Goal: Information Seeking & Learning: Find specific fact

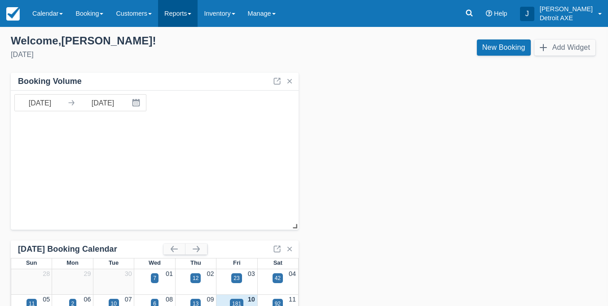
click at [198, 15] on link "Reports" at bounding box center [178, 13] width 40 height 27
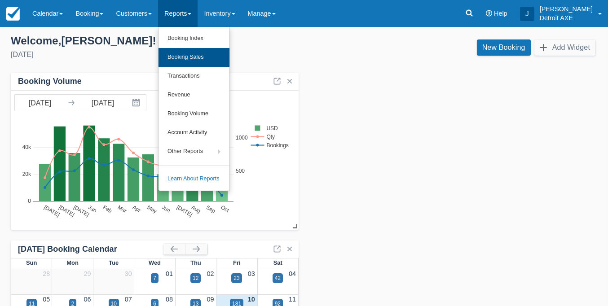
click at [201, 53] on link "Booking Sales" at bounding box center [194, 57] width 71 height 19
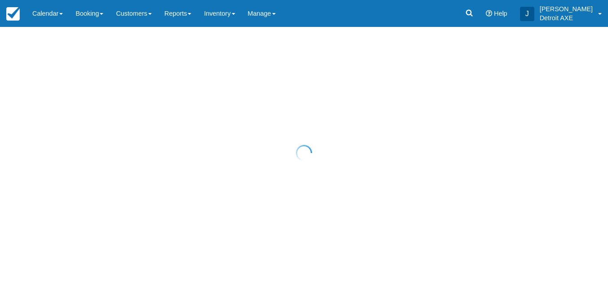
select select "20"
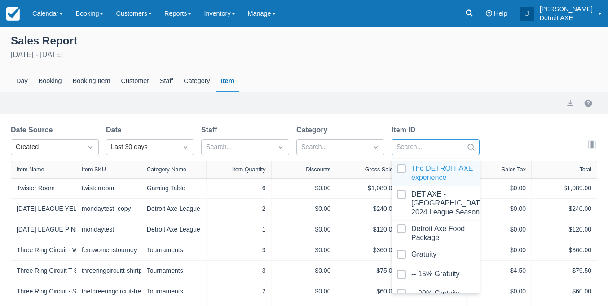
click at [420, 150] on div "Search..." at bounding box center [428, 147] width 62 height 10
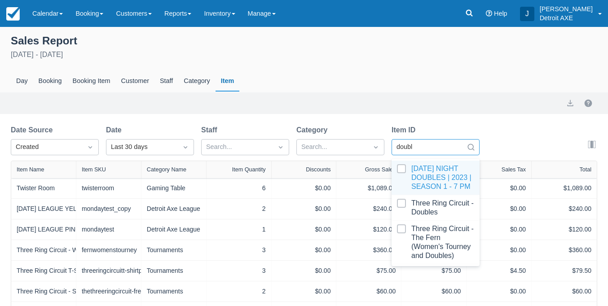
type input "double"
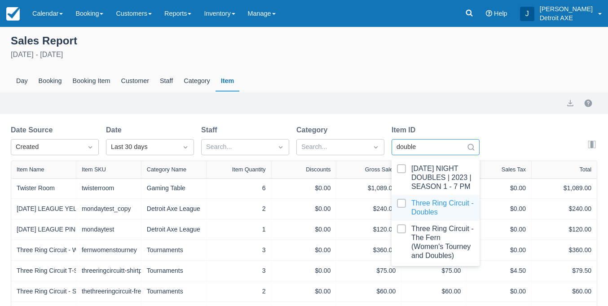
click at [416, 217] on div at bounding box center [435, 208] width 77 height 18
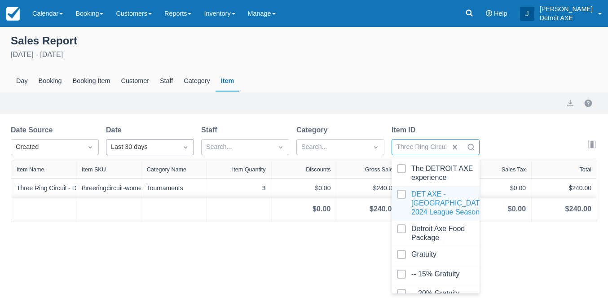
click at [118, 146] on div "Last 30 days" at bounding box center [142, 147] width 62 height 10
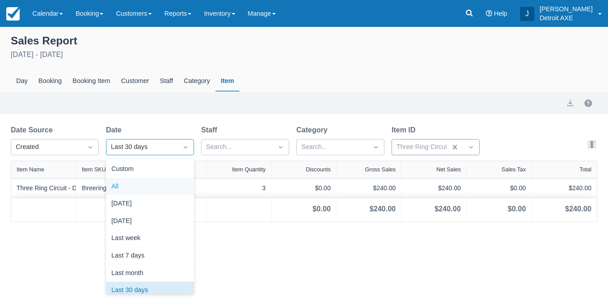
scroll to position [4, 0]
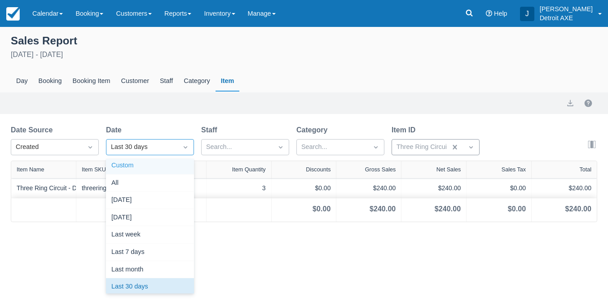
click at [133, 166] on div "Custom" at bounding box center [150, 166] width 88 height 18
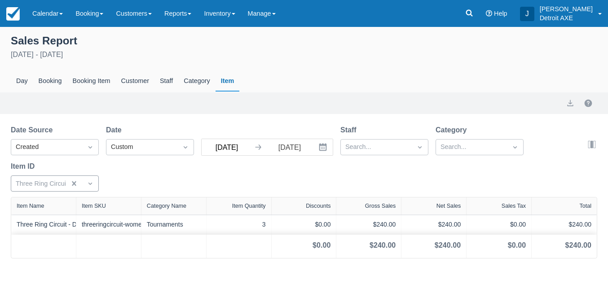
click at [222, 147] on input "09/10/25" at bounding box center [227, 147] width 50 height 16
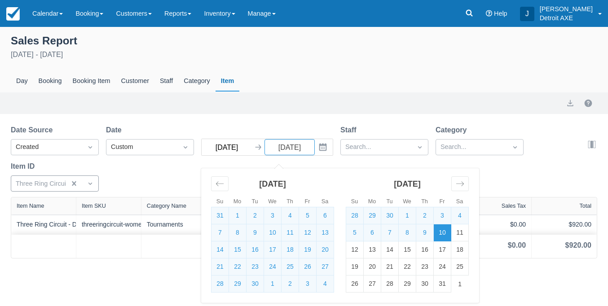
click at [226, 147] on input "08/10/25" at bounding box center [227, 147] width 50 height 16
type input "08/01/25"
click at [524, 174] on div "Date Source Created Date Custom 08/01/25 Navigate forward to interact with the …" at bounding box center [299, 161] width 576 height 72
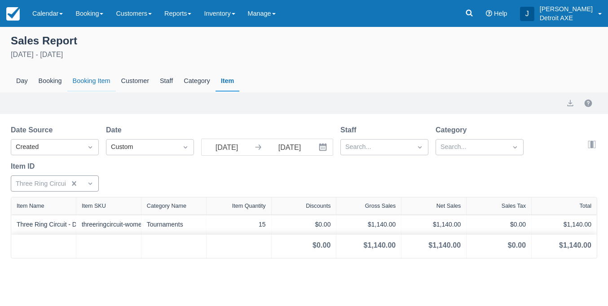
click at [85, 82] on div "Booking Item" at bounding box center [91, 81] width 49 height 21
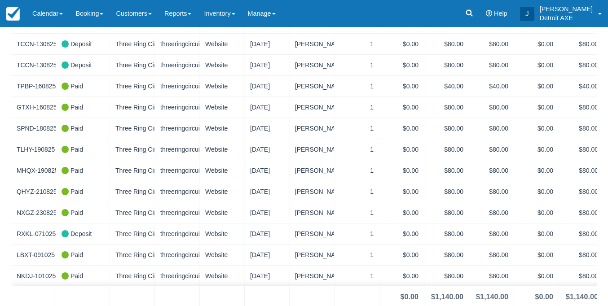
scroll to position [245, 0]
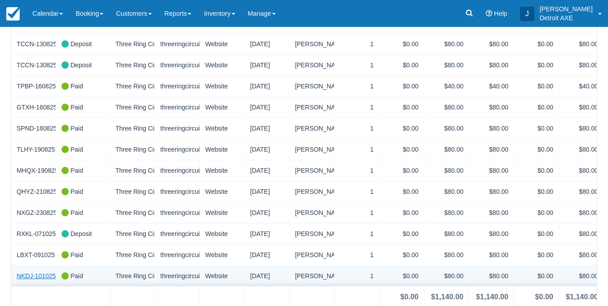
click at [41, 274] on link "NKDJ-101025" at bounding box center [36, 276] width 39 height 9
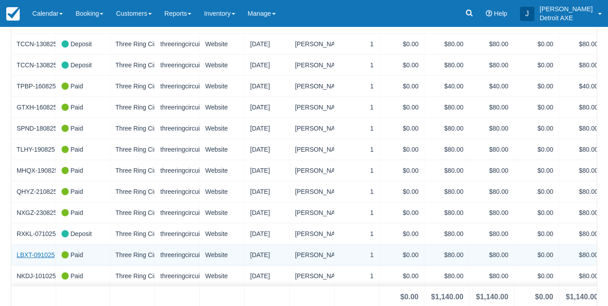
click at [30, 252] on link "LBXT-091025" at bounding box center [36, 255] width 38 height 9
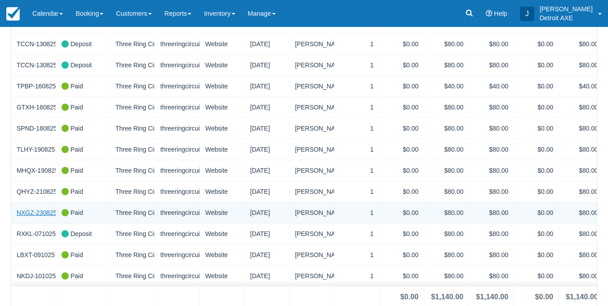
click at [30, 212] on link "NXGZ-230825" at bounding box center [37, 212] width 40 height 9
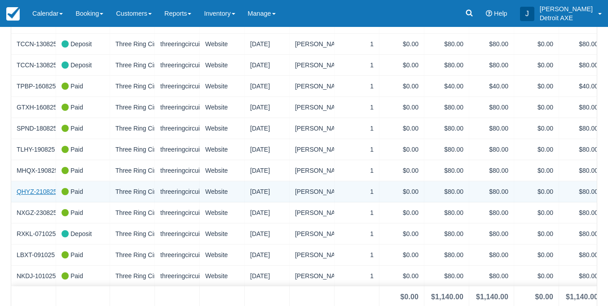
click at [48, 191] on link "QHYZ-210825" at bounding box center [37, 191] width 40 height 9
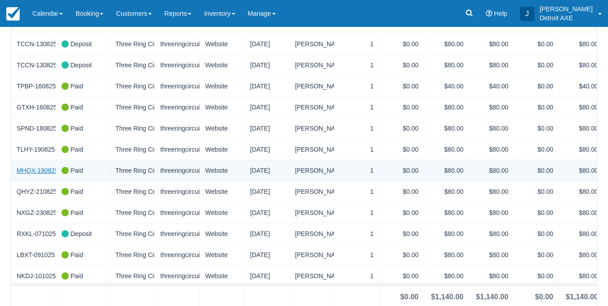
click at [42, 171] on link "MHQX-190825" at bounding box center [38, 170] width 42 height 9
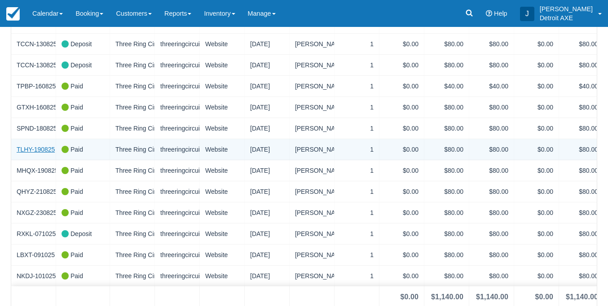
click at [48, 148] on link "TLHY-190825" at bounding box center [36, 149] width 38 height 9
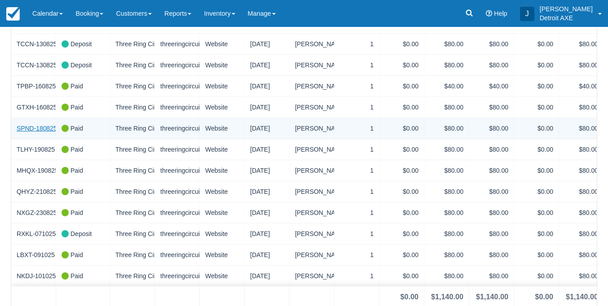
click at [40, 128] on link "SPND-180825" at bounding box center [37, 128] width 40 height 9
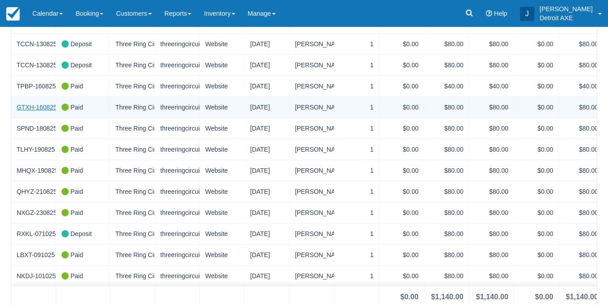
click at [43, 106] on link "GTXH-160825" at bounding box center [37, 107] width 40 height 9
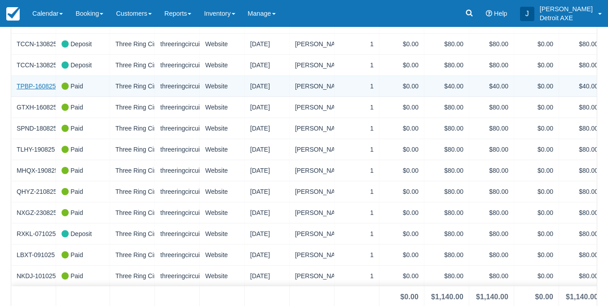
click at [43, 86] on link "TPBP-160825" at bounding box center [36, 86] width 39 height 9
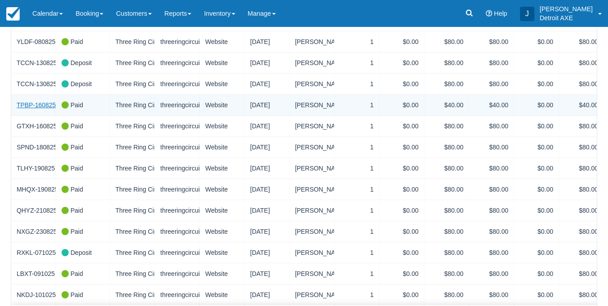
scroll to position [226, 0]
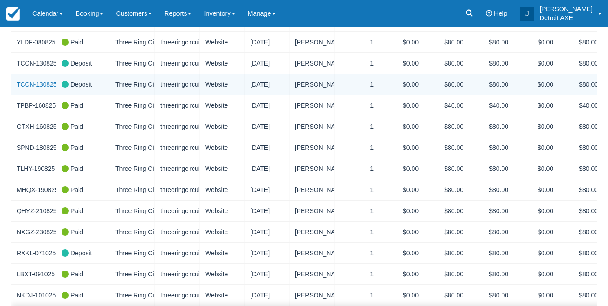
click at [42, 82] on link "TCCN-130825" at bounding box center [37, 84] width 40 height 9
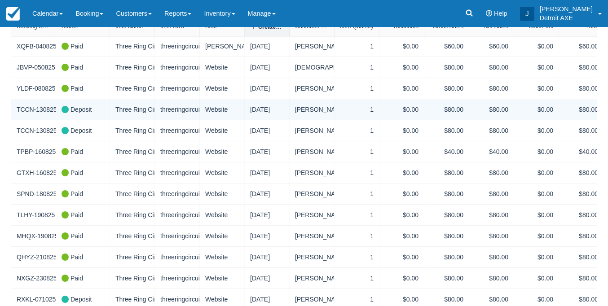
scroll to position [169, 0]
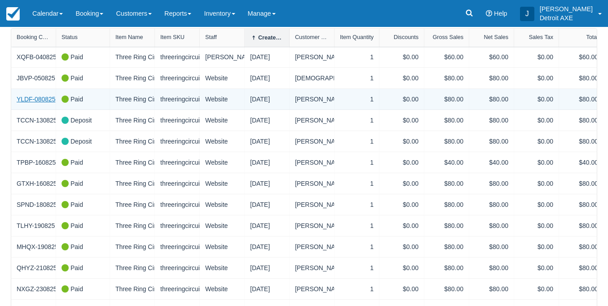
click at [37, 99] on link "YLDF-080825" at bounding box center [36, 99] width 39 height 9
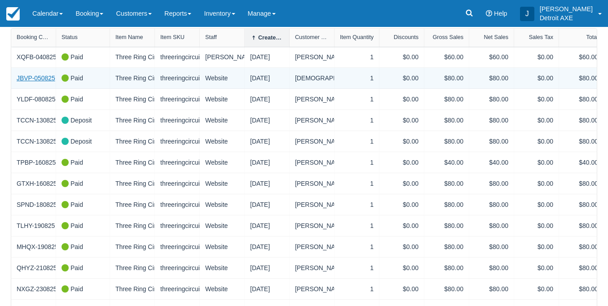
click at [42, 79] on link "JBVP-050825" at bounding box center [36, 78] width 39 height 9
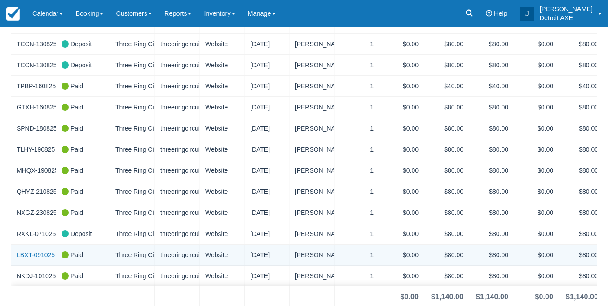
scroll to position [245, 0]
click at [36, 251] on link "LBXT-091025" at bounding box center [36, 255] width 38 height 9
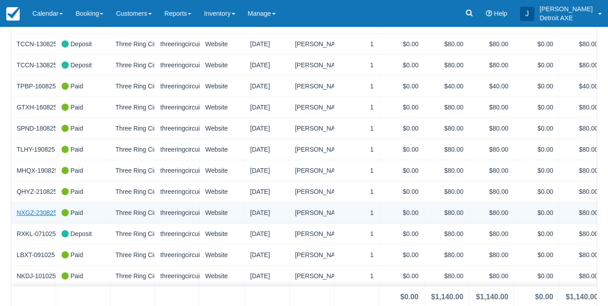
click at [32, 209] on link "NXGZ-230825" at bounding box center [37, 212] width 40 height 9
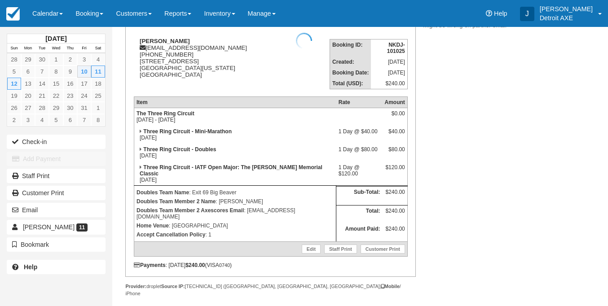
scroll to position [112, 0]
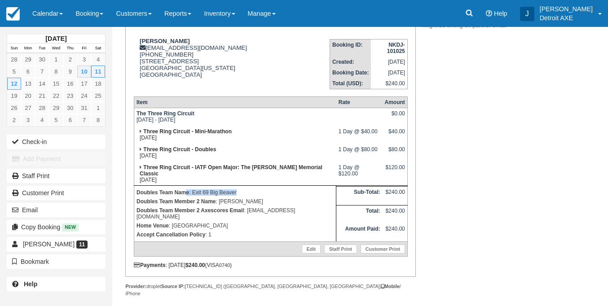
drag, startPoint x: 236, startPoint y: 190, endPoint x: 188, endPoint y: 193, distance: 48.2
click at [188, 193] on p "Doubles Team Name : Exit 69 Big Beaver" at bounding box center [235, 192] width 197 height 9
click at [188, 193] on strong "Doubles Team Name" at bounding box center [163, 193] width 53 height 6
click at [234, 193] on p "Doubles Team Name : Exit 69 Big Beaver" at bounding box center [235, 192] width 197 height 9
drag, startPoint x: 237, startPoint y: 193, endPoint x: 193, endPoint y: 194, distance: 43.6
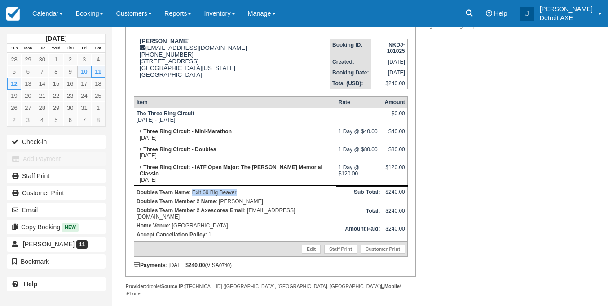
click at [193, 194] on p "Doubles Team Name : Exit 69 Big Beaver" at bounding box center [235, 192] width 197 height 9
copy p "Exit 69 Big Beaver"
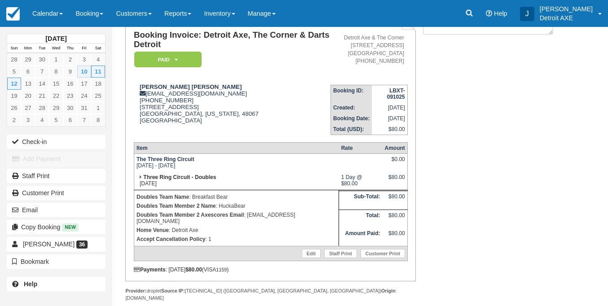
scroll to position [66, 0]
drag, startPoint x: 221, startPoint y: 204, endPoint x: 192, endPoint y: 204, distance: 28.8
click at [192, 202] on p "Doubles Team Name : Breakfast Bear" at bounding box center [237, 197] width 200 height 9
copy p "Breakfast Bear"
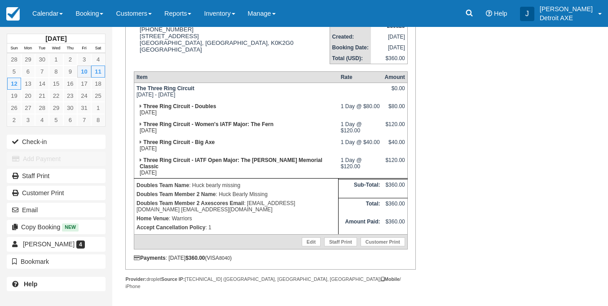
scroll to position [137, 0]
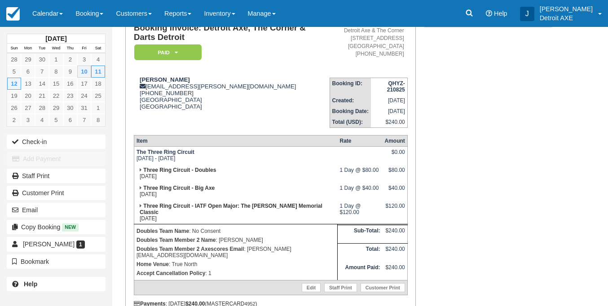
scroll to position [105, 0]
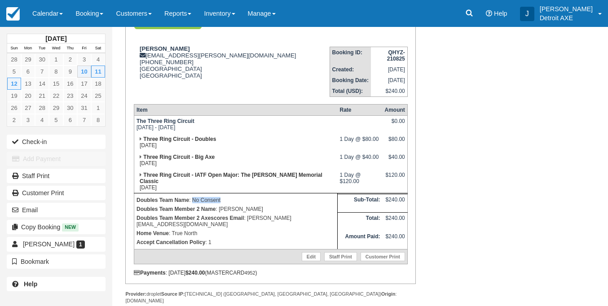
drag, startPoint x: 221, startPoint y: 190, endPoint x: 193, endPoint y: 193, distance: 28.0
click at [193, 196] on p "Doubles Team Name : No Consent" at bounding box center [236, 200] width 199 height 9
copy p "No Consent"
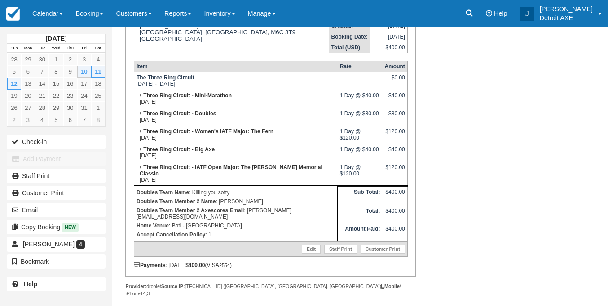
scroll to position [148, 0]
drag, startPoint x: 234, startPoint y: 192, endPoint x: 192, endPoint y: 193, distance: 41.8
click at [192, 193] on p "Doubles Team Name : Killing you softy" at bounding box center [236, 192] width 199 height 9
copy p "Killing you softy"
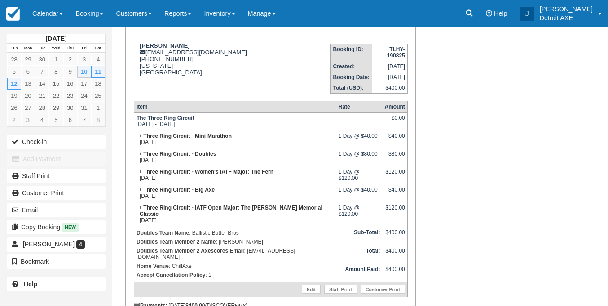
scroll to position [110, 0]
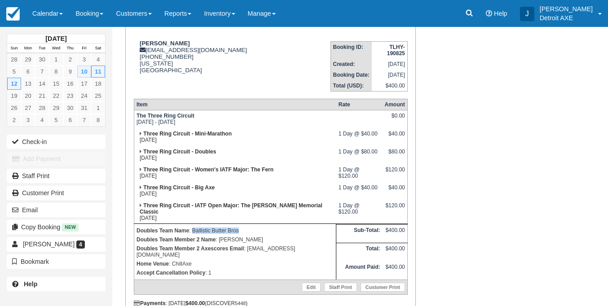
drag, startPoint x: 243, startPoint y: 222, endPoint x: 192, endPoint y: 225, distance: 51.3
click at [192, 226] on p "Doubles Team Name : Ballistic Butter Bros" at bounding box center [235, 230] width 197 height 9
copy p "Ballistic Butter Bros"
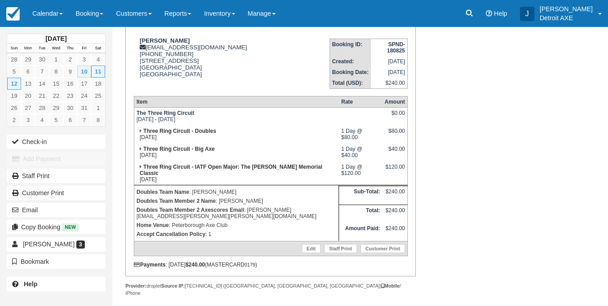
scroll to position [112, 0]
drag, startPoint x: 233, startPoint y: 193, endPoint x: 191, endPoint y: 194, distance: 41.3
click at [191, 194] on p "Doubles Team Name : Avalan-Chan" at bounding box center [237, 192] width 200 height 9
click at [227, 194] on p "Doubles Team Name : Avalan-Chan" at bounding box center [237, 192] width 200 height 9
drag, startPoint x: 223, startPoint y: 193, endPoint x: 194, endPoint y: 194, distance: 29.2
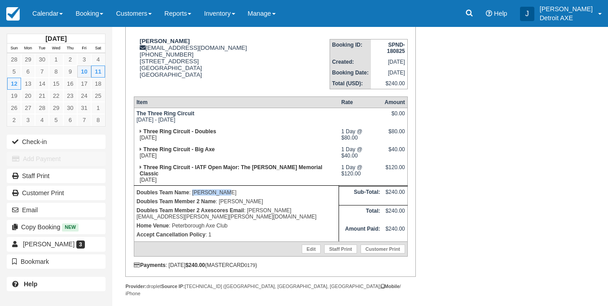
click at [194, 194] on p "Doubles Team Name : Avalan-Chan" at bounding box center [237, 192] width 200 height 9
copy p "Avalan-Chan"
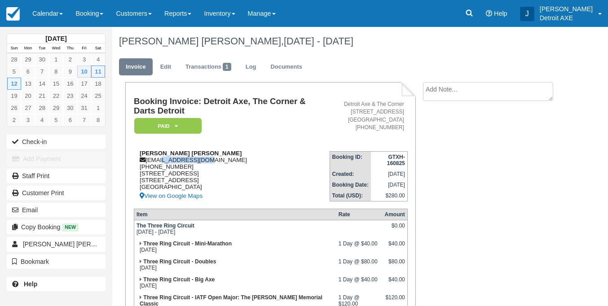
drag, startPoint x: 204, startPoint y: 159, endPoint x: 157, endPoint y: 161, distance: 46.8
click at [157, 161] on div "Jed Paul Delos Reyes jpdreyes@gmail.com 1 (647) 865-8841 54-2 Hedge End Road To…" at bounding box center [232, 176] width 196 height 52
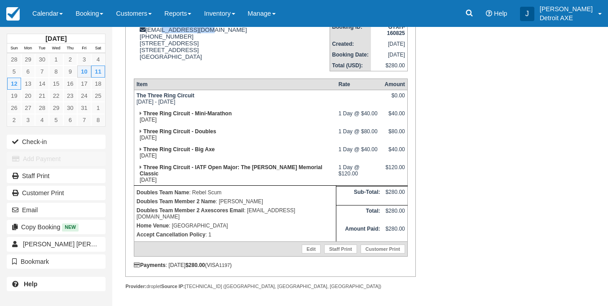
scroll to position [130, 0]
drag, startPoint x: 218, startPoint y: 193, endPoint x: 190, endPoint y: 194, distance: 28.8
click at [190, 194] on p "Doubles Team Name : Rebel Scum" at bounding box center [235, 192] width 197 height 9
click at [215, 192] on p "Doubles Team Name : Rebel Scum" at bounding box center [235, 192] width 197 height 9
drag, startPoint x: 214, startPoint y: 192, endPoint x: 193, endPoint y: 194, distance: 21.2
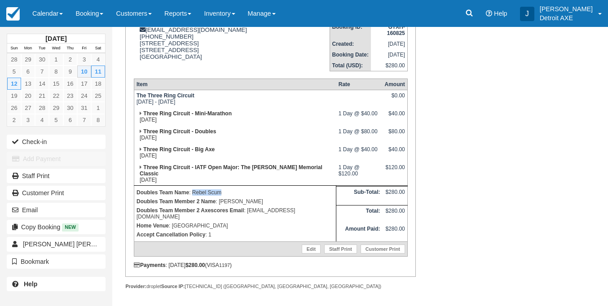
click at [193, 194] on p "Doubles Team Name : Rebel Scum" at bounding box center [235, 192] width 197 height 9
copy p "Rebel Scum"
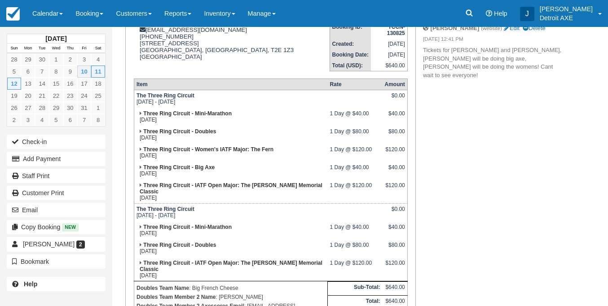
scroll to position [225, 0]
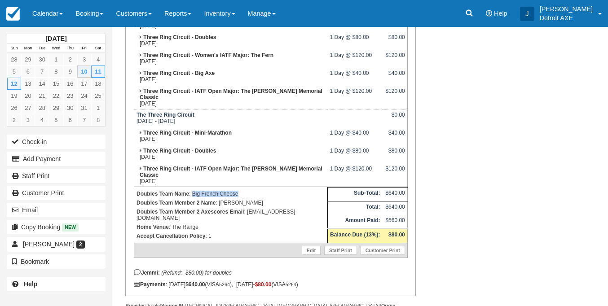
drag, startPoint x: 240, startPoint y: 189, endPoint x: 194, endPoint y: 189, distance: 46.3
click at [194, 190] on p "Doubles Team Name : Big French Cheese" at bounding box center [231, 194] width 189 height 9
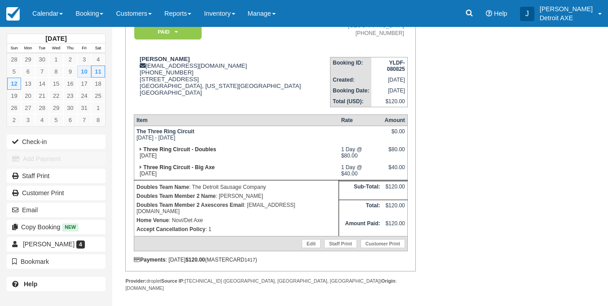
scroll to position [94, 0]
drag, startPoint x: 267, startPoint y: 194, endPoint x: 193, endPoint y: 195, distance: 73.7
click at [193, 192] on p "Doubles Team Name : The Detroit Sausage Company" at bounding box center [237, 187] width 200 height 9
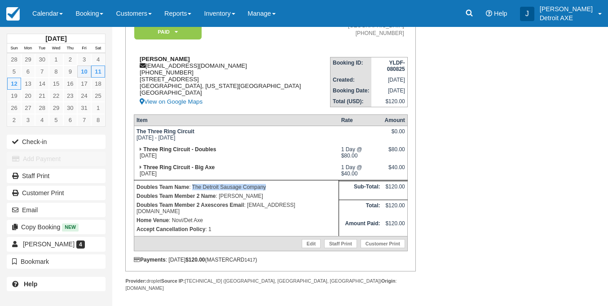
copy p "The Detroit Sausage Company"
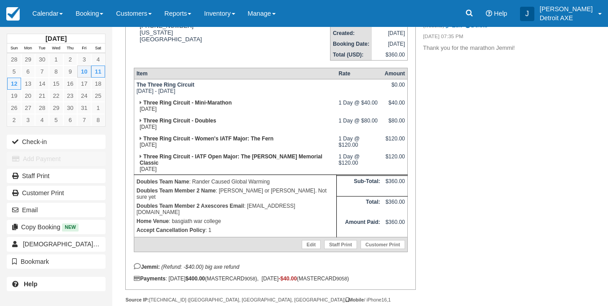
scroll to position [141, 0]
drag, startPoint x: 221, startPoint y: 202, endPoint x: 177, endPoint y: 203, distance: 43.6
click at [177, 217] on p "Home Venue : [GEOGRAPHIC_DATA]" at bounding box center [236, 221] width 198 height 9
click at [269, 177] on p "Doubles Team Name : [PERSON_NAME] Caused Global Warming" at bounding box center [236, 181] width 198 height 9
drag, startPoint x: 249, startPoint y: 174, endPoint x: 192, endPoint y: 177, distance: 56.6
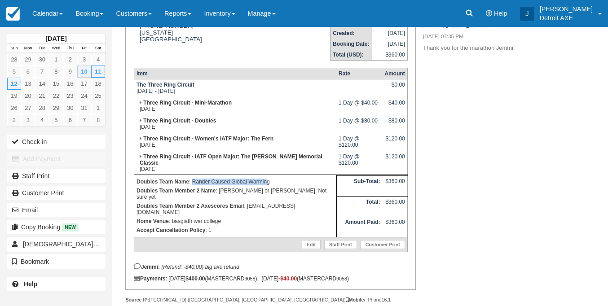
click at [192, 177] on p "Doubles Team Name : Rander Caused Global Warming" at bounding box center [236, 181] width 198 height 9
drag, startPoint x: 262, startPoint y: 172, endPoint x: 274, endPoint y: 172, distance: 11.2
click at [262, 177] on p "Doubles Team Name : Rander Caused Global Warming" at bounding box center [236, 181] width 198 height 9
drag, startPoint x: 272, startPoint y: 174, endPoint x: 192, endPoint y: 175, distance: 80.0
click at [192, 177] on p "Doubles Team Name : Rander Caused Global Warming" at bounding box center [236, 181] width 198 height 9
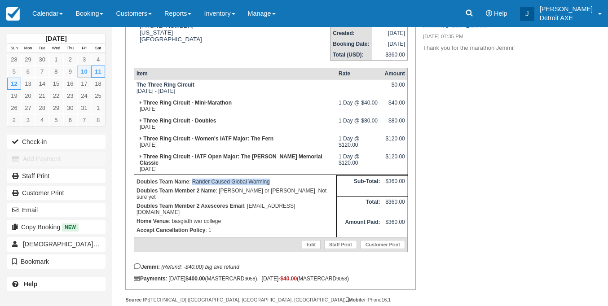
copy p "Rander Caused Global Warming"
click at [24, 0] on link at bounding box center [13, 13] width 26 height 27
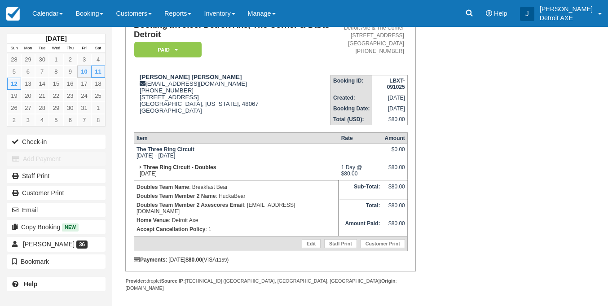
scroll to position [76, 0]
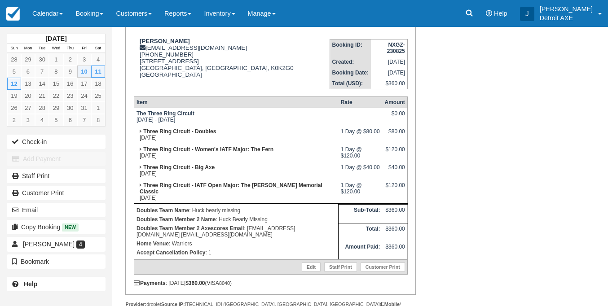
scroll to position [114, 0]
